Goal: Transaction & Acquisition: Purchase product/service

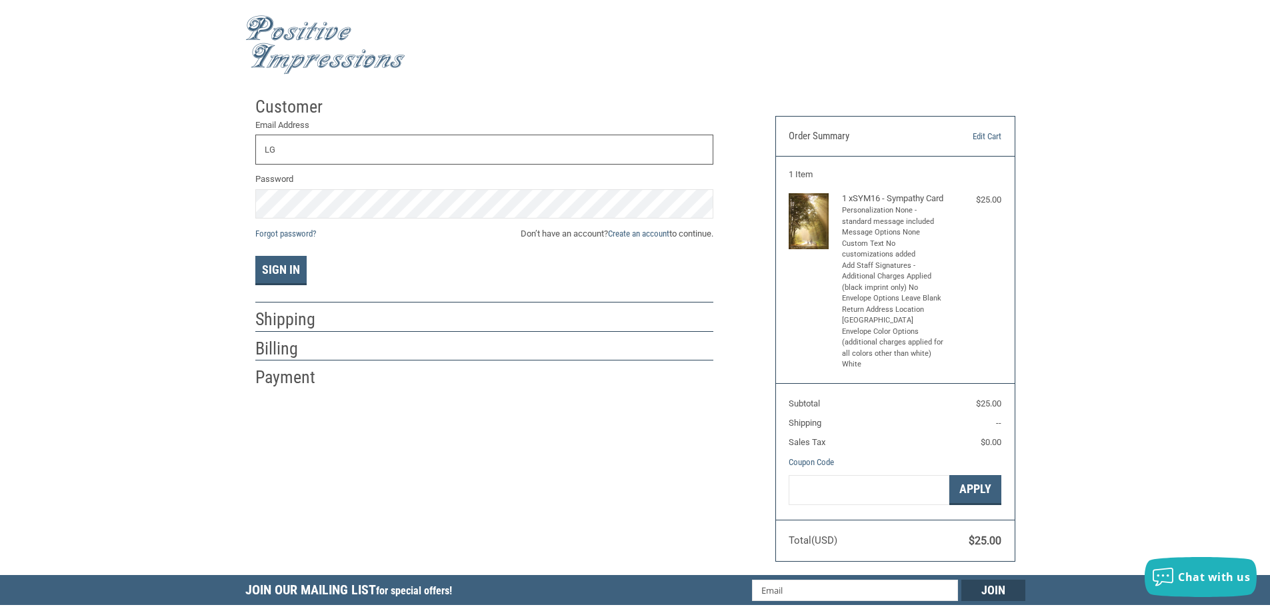
type input "[EMAIL_ADDRESS][DOMAIN_NAME]"
click at [655, 237] on link "Create an account" at bounding box center [638, 234] width 61 height 10
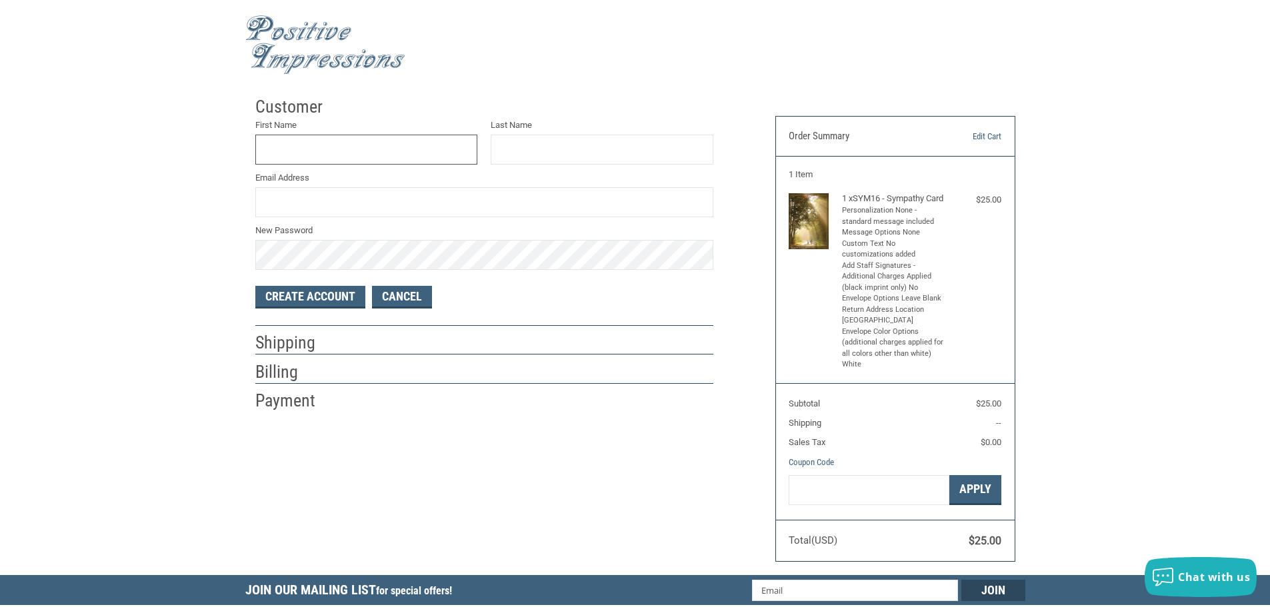
click at [362, 147] on input "First Name" at bounding box center [366, 150] width 223 height 30
type input "[PERSON_NAME]"
click at [335, 202] on input "Email Address" at bounding box center [484, 202] width 458 height 30
type input "[EMAIL_ADDRESS][DOMAIN_NAME]"
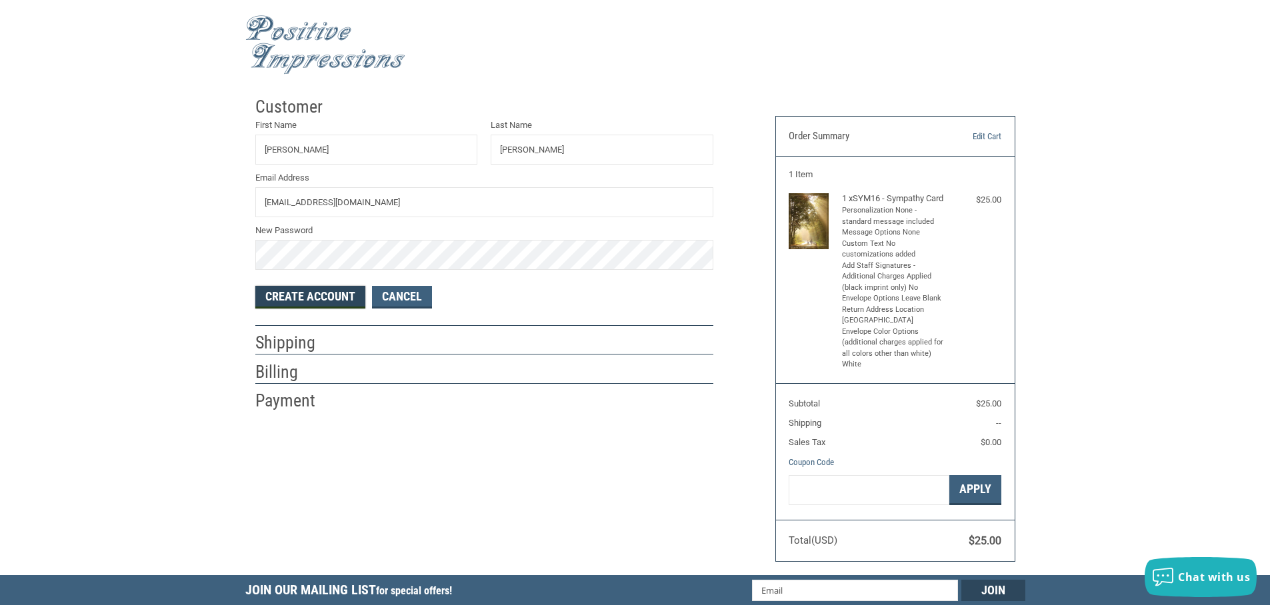
click at [306, 295] on button "Create Account" at bounding box center [310, 297] width 110 height 23
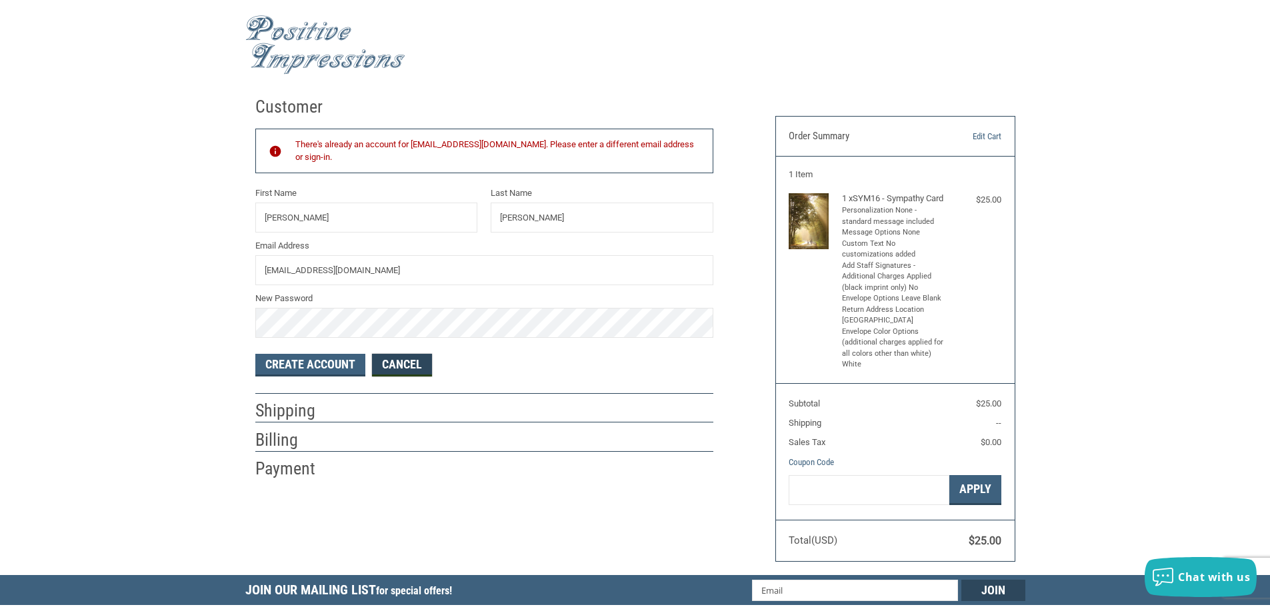
click at [417, 363] on link "Cancel" at bounding box center [402, 365] width 60 height 23
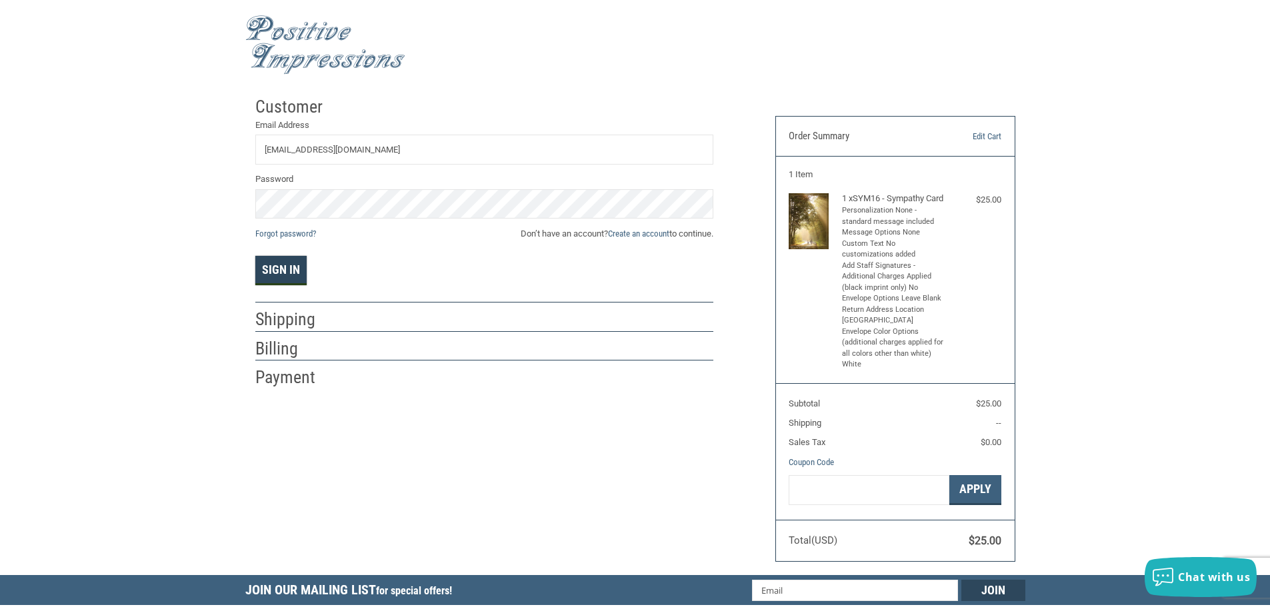
click at [294, 263] on button "Sign In" at bounding box center [280, 270] width 51 height 29
click at [255, 256] on button "Sign In" at bounding box center [280, 270] width 51 height 29
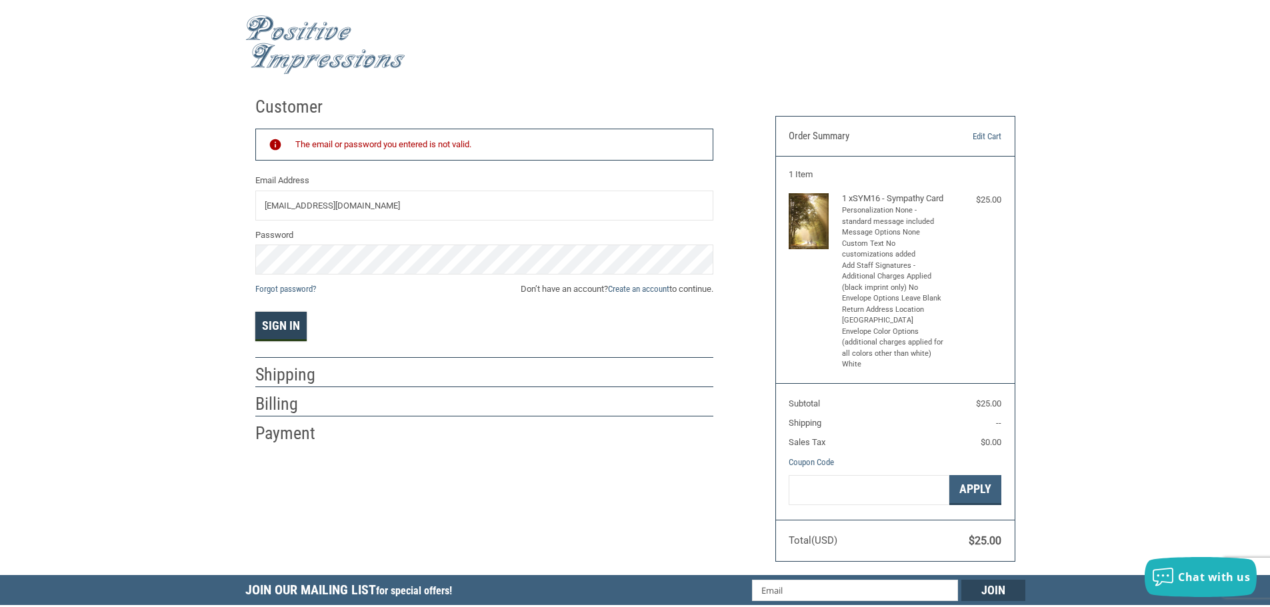
click at [285, 327] on button "Sign In" at bounding box center [280, 326] width 51 height 29
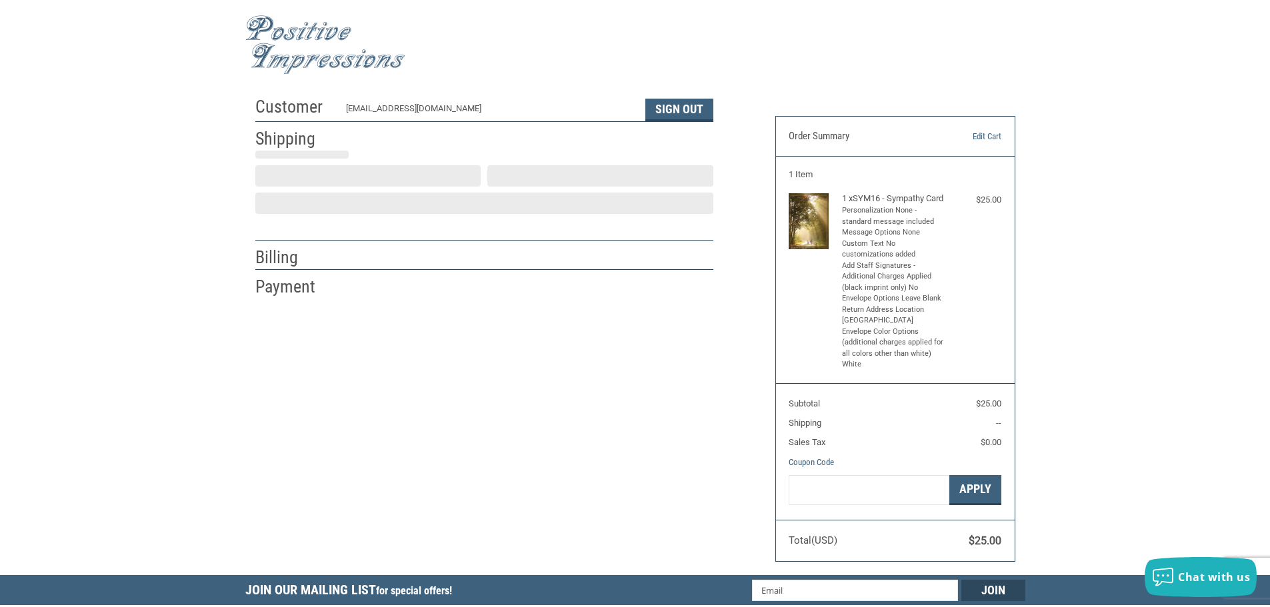
select select "US"
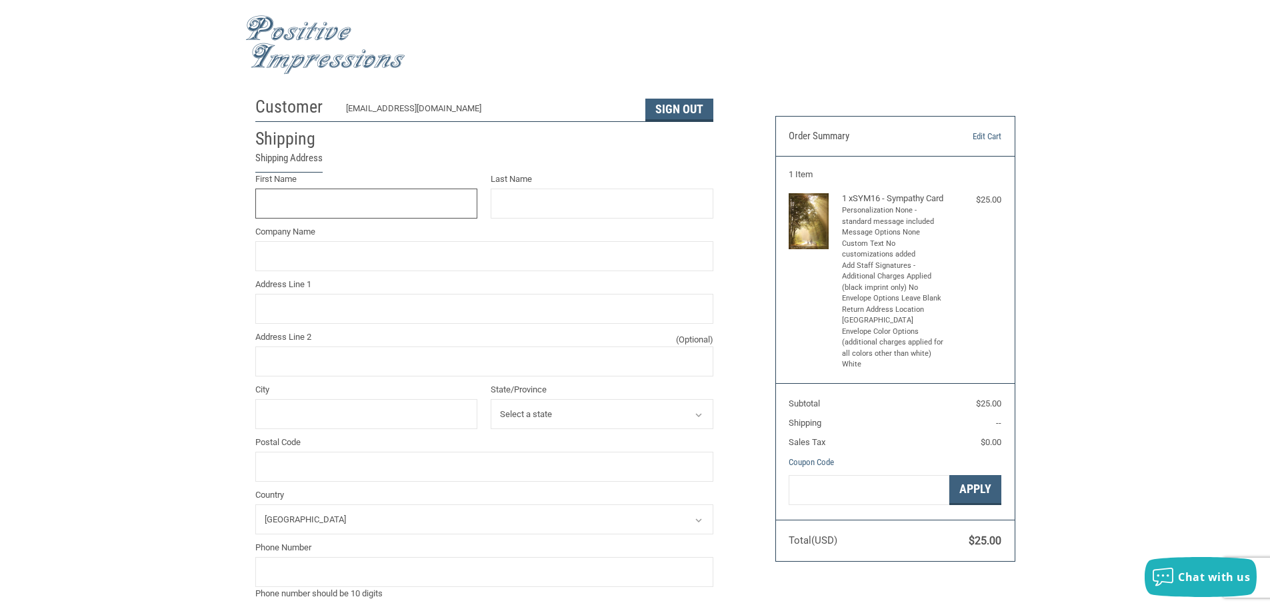
scroll to position [1, 0]
click at [367, 202] on input "First Name" at bounding box center [366, 202] width 223 height 30
type input "[PERSON_NAME]"
type input "[GEOGRAPHIC_DATA]"
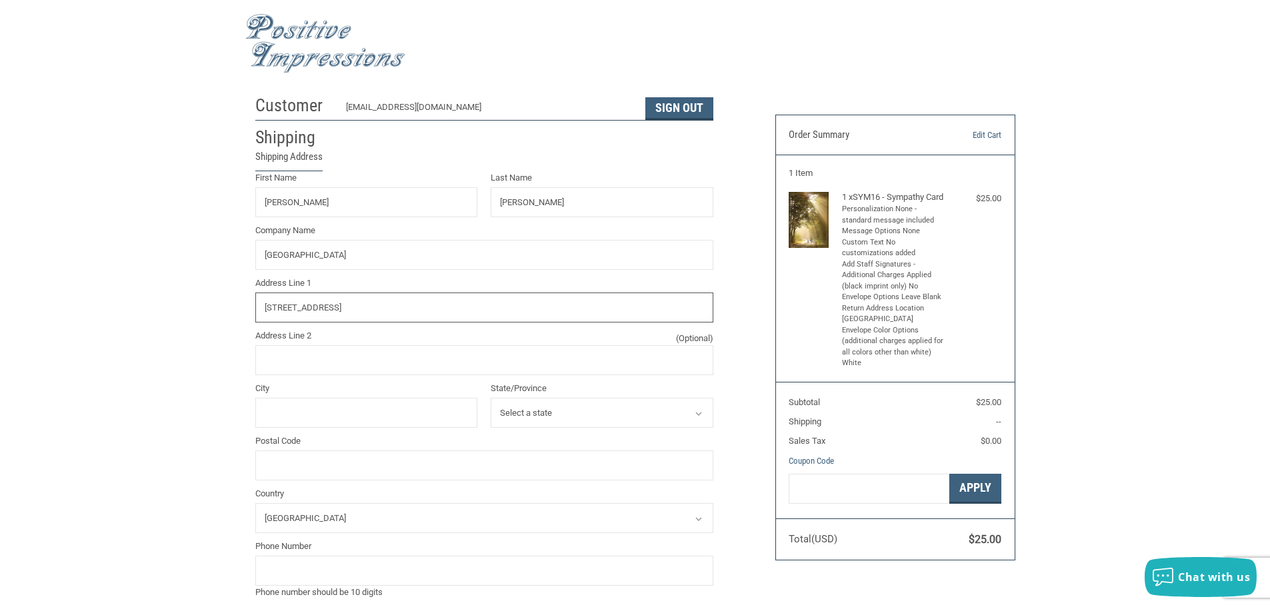
type input "[STREET_ADDRESS]"
click at [313, 407] on input "City" at bounding box center [366, 413] width 223 height 30
type input "[GEOGRAPHIC_DATA]"
click at [549, 413] on select "Select a state [US_STATE] [US_STATE] [US_STATE] [US_STATE] [US_STATE] [US_STATE…" at bounding box center [602, 413] width 223 height 30
select select "MO"
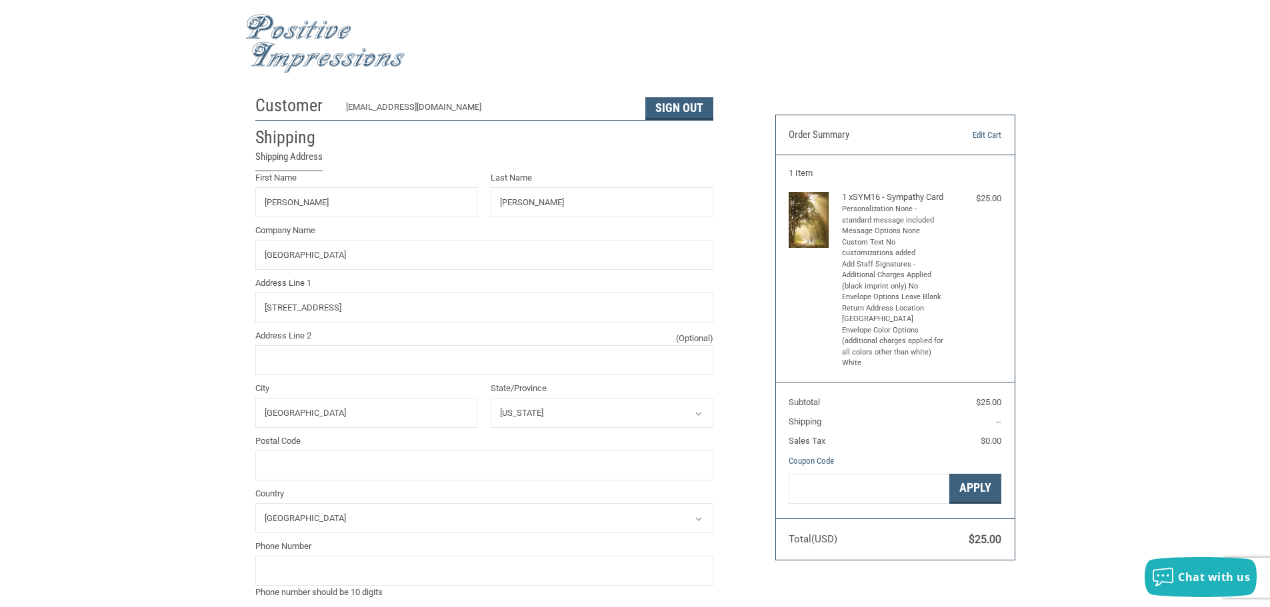
click at [491, 399] on select "Select a state [US_STATE] [US_STATE] [US_STATE] [US_STATE] [US_STATE] [US_STATE…" at bounding box center [602, 413] width 223 height 30
click at [341, 468] on input "Postal Code" at bounding box center [484, 466] width 458 height 30
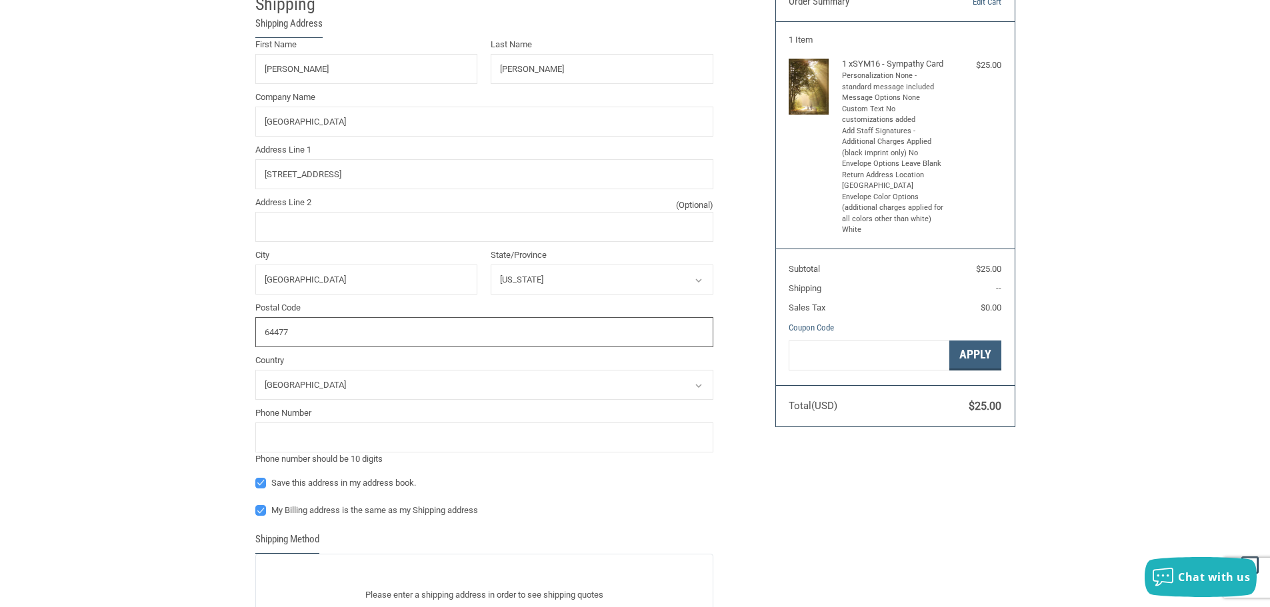
type input "64477"
click at [325, 439] on input "tel" at bounding box center [484, 438] width 458 height 30
type input "8169302629"
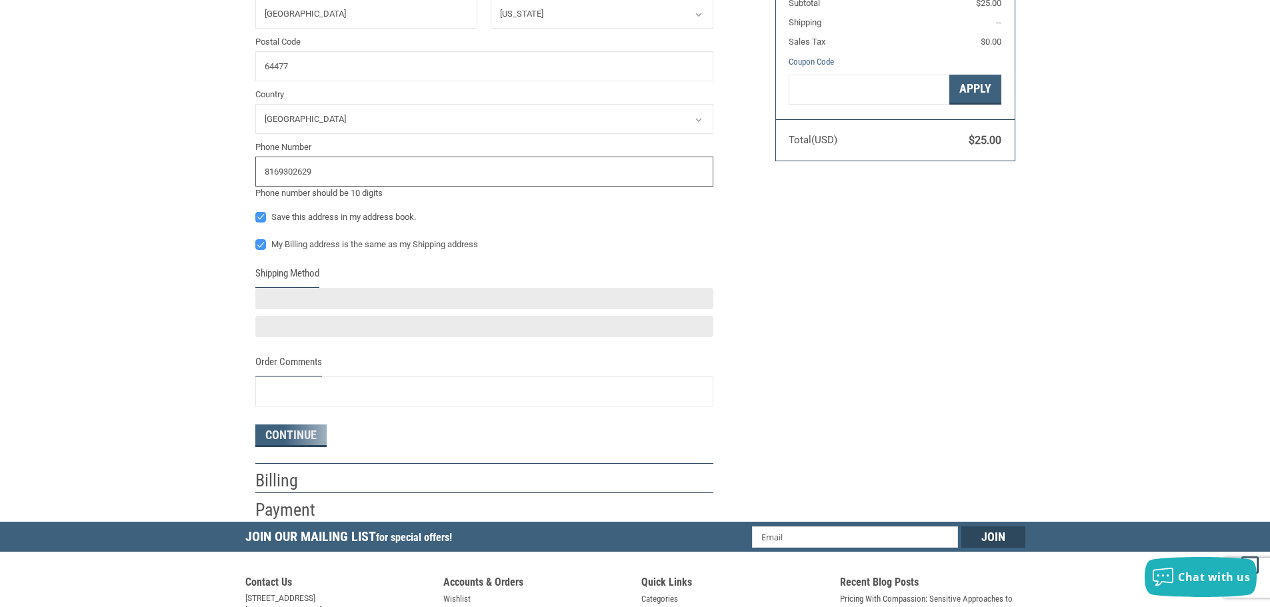
scroll to position [401, 0]
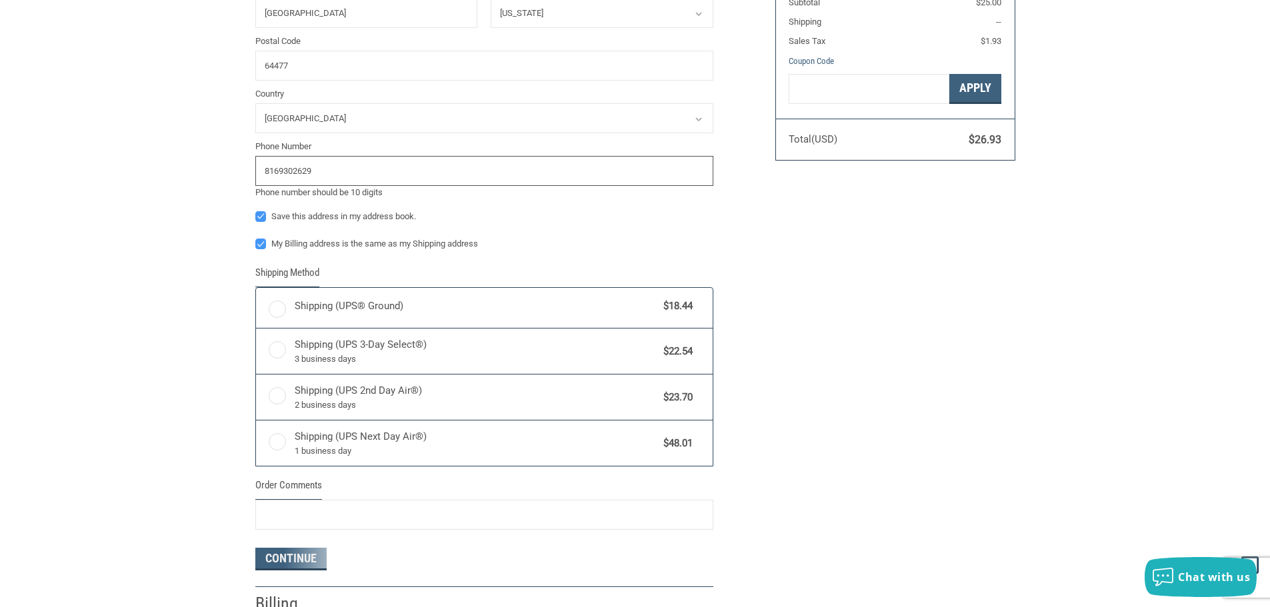
radio input "true"
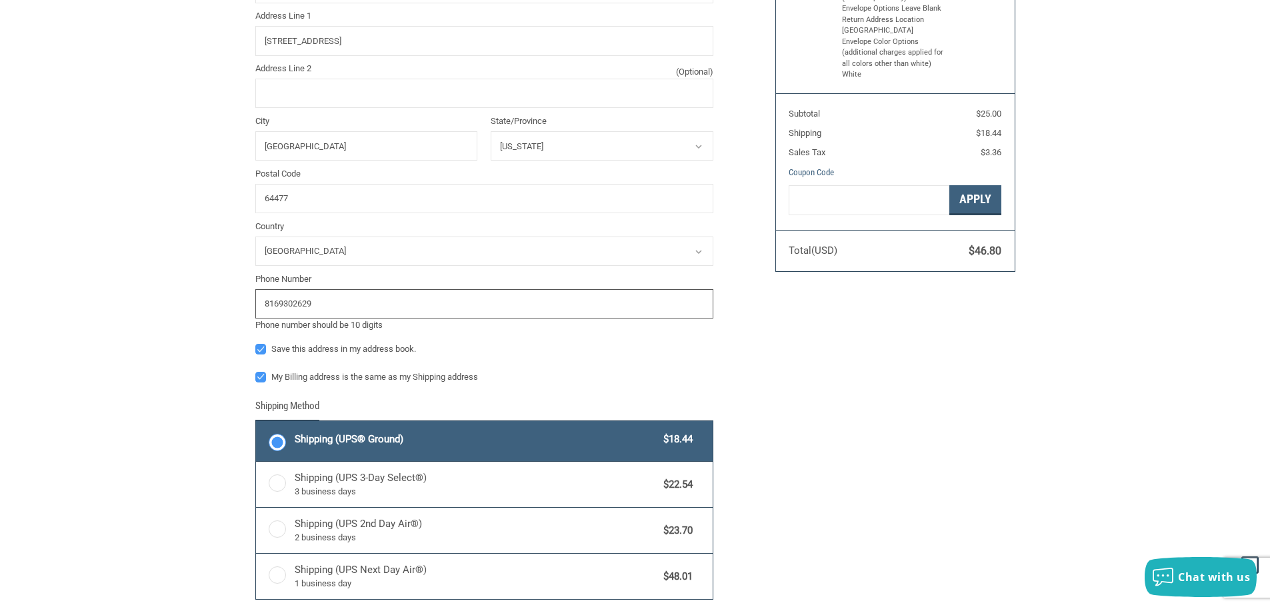
scroll to position [0, 0]
